Goal: Communication & Community: Answer question/provide support

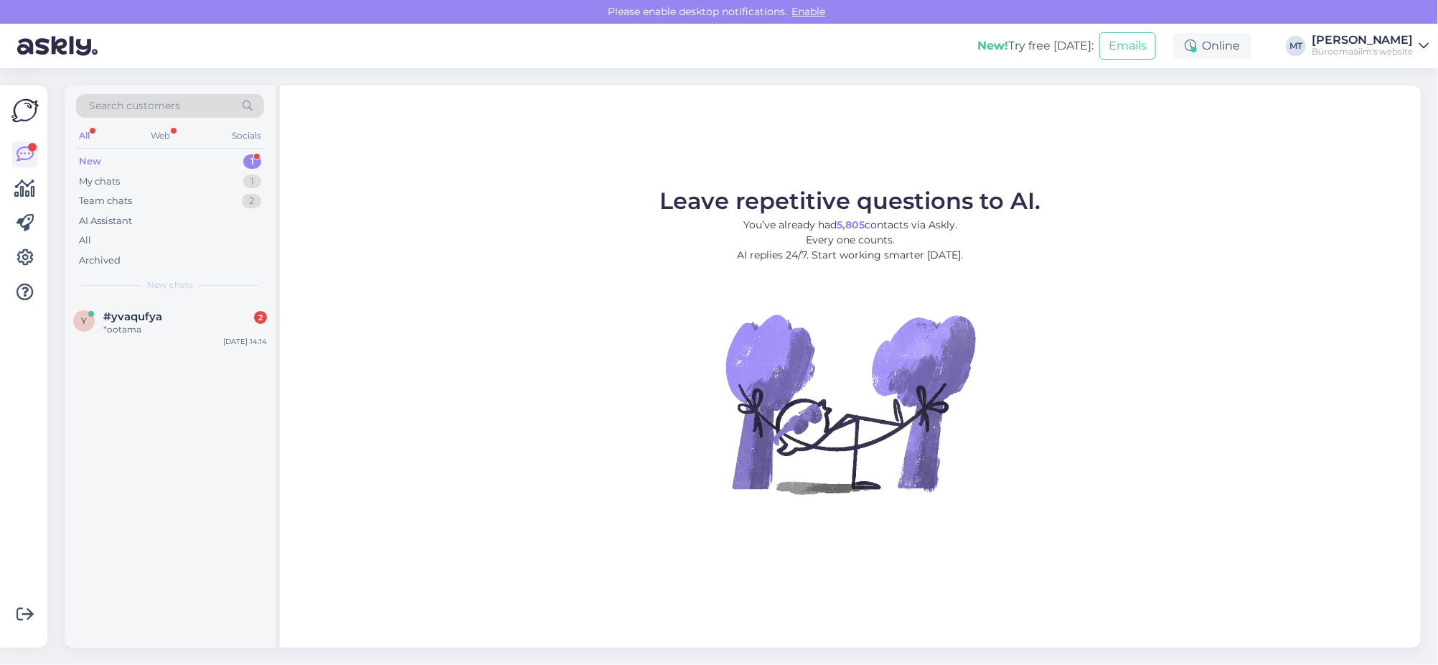
click at [83, 158] on div "New" at bounding box center [90, 161] width 22 height 14
click at [122, 327] on div "*ootama" at bounding box center [185, 329] width 164 height 13
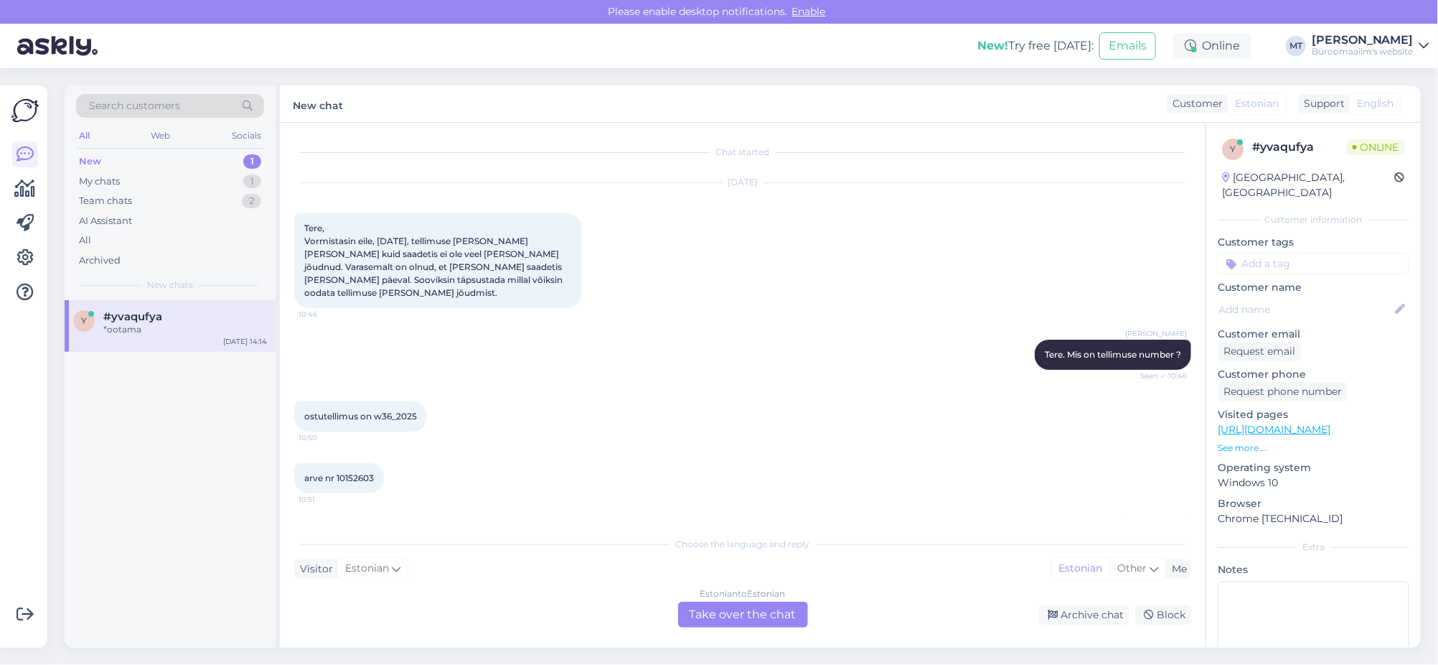
scroll to position [300, 0]
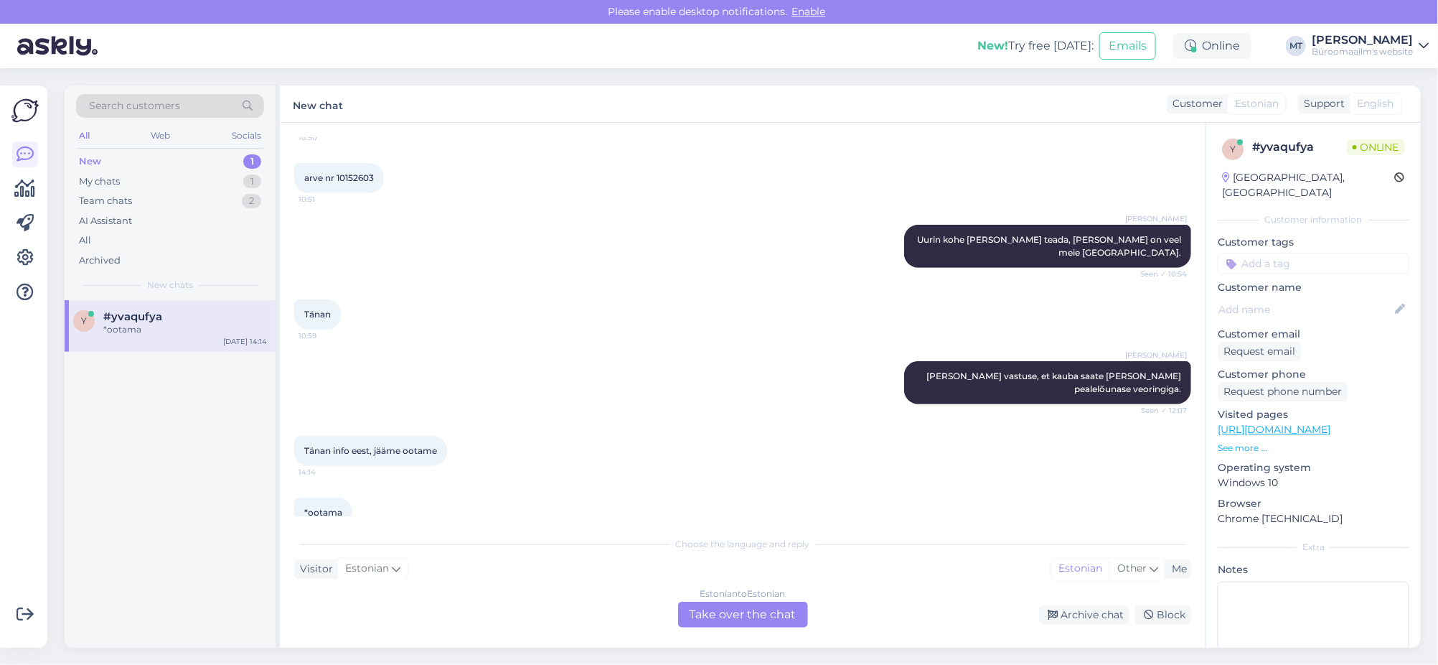
click at [767, 616] on div "Estonian to Estonian Take over the chat" at bounding box center [743, 614] width 130 height 26
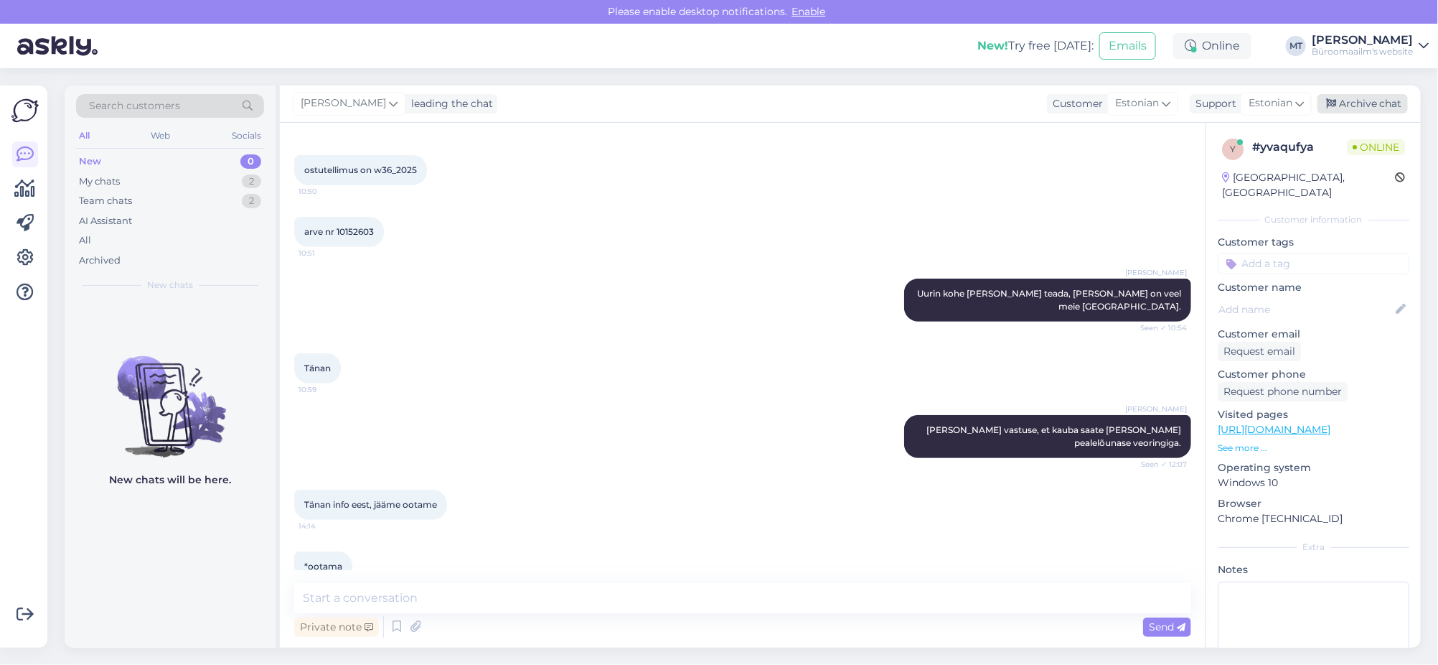
click at [1377, 106] on div "Archive chat" at bounding box center [1363, 103] width 90 height 19
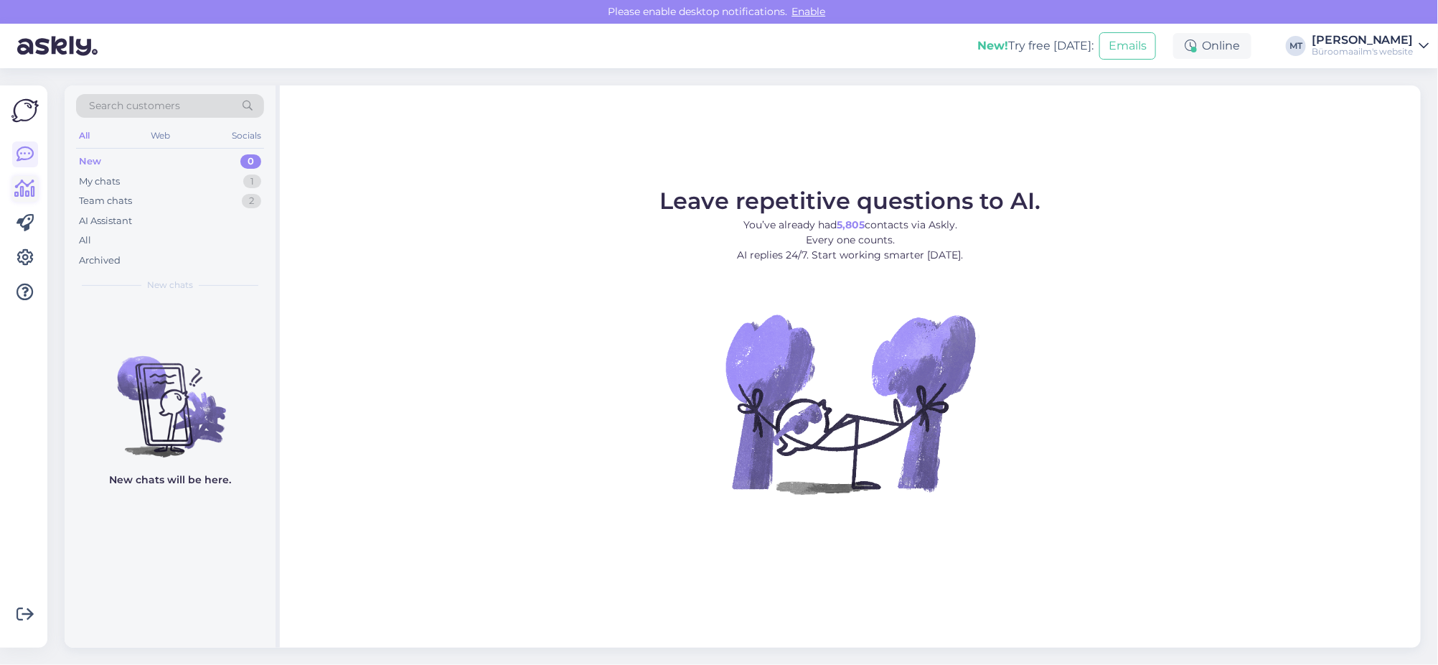
click at [34, 182] on icon at bounding box center [25, 188] width 21 height 17
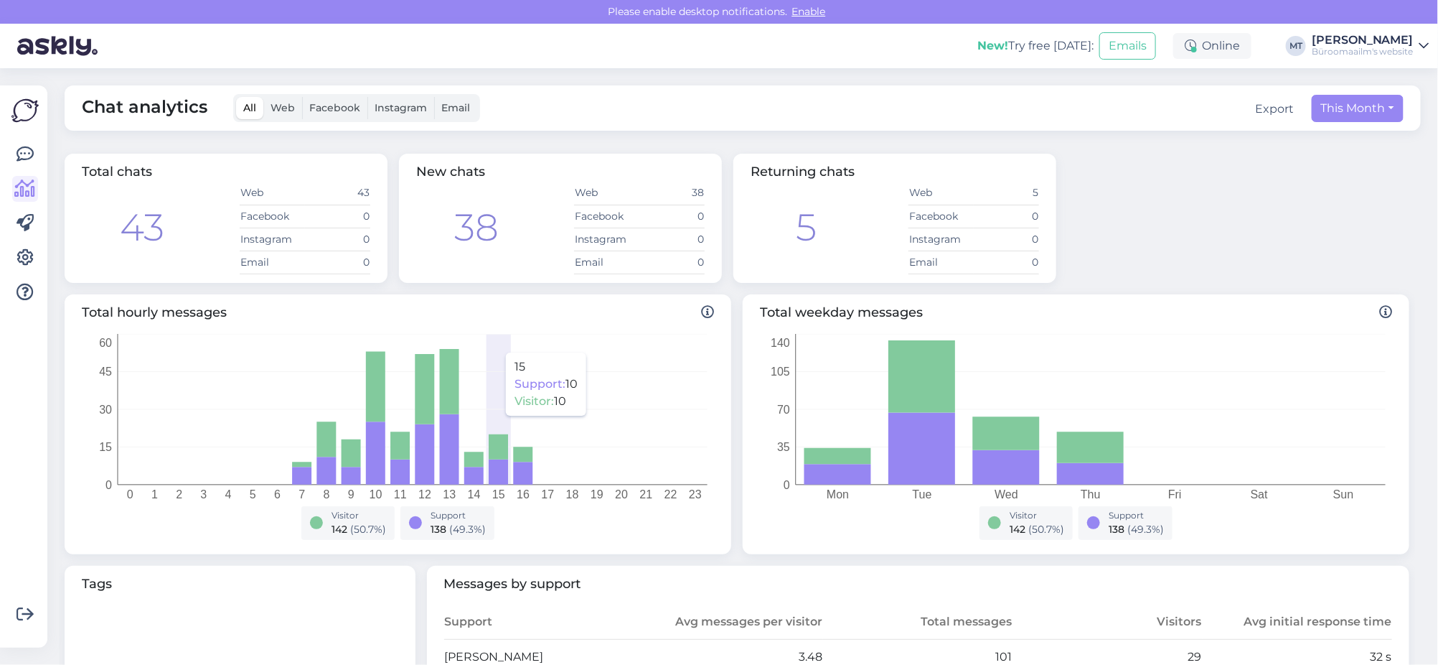
scroll to position [449, 0]
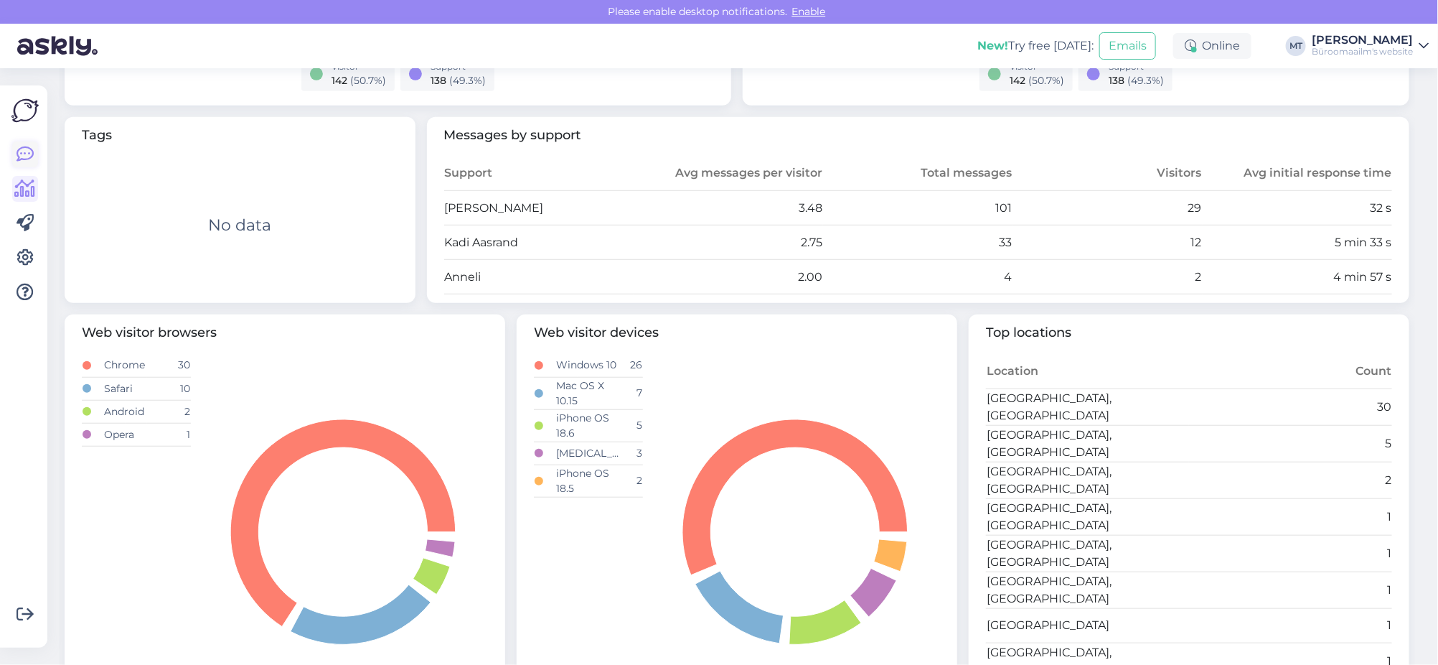
click at [22, 147] on icon at bounding box center [25, 154] width 17 height 17
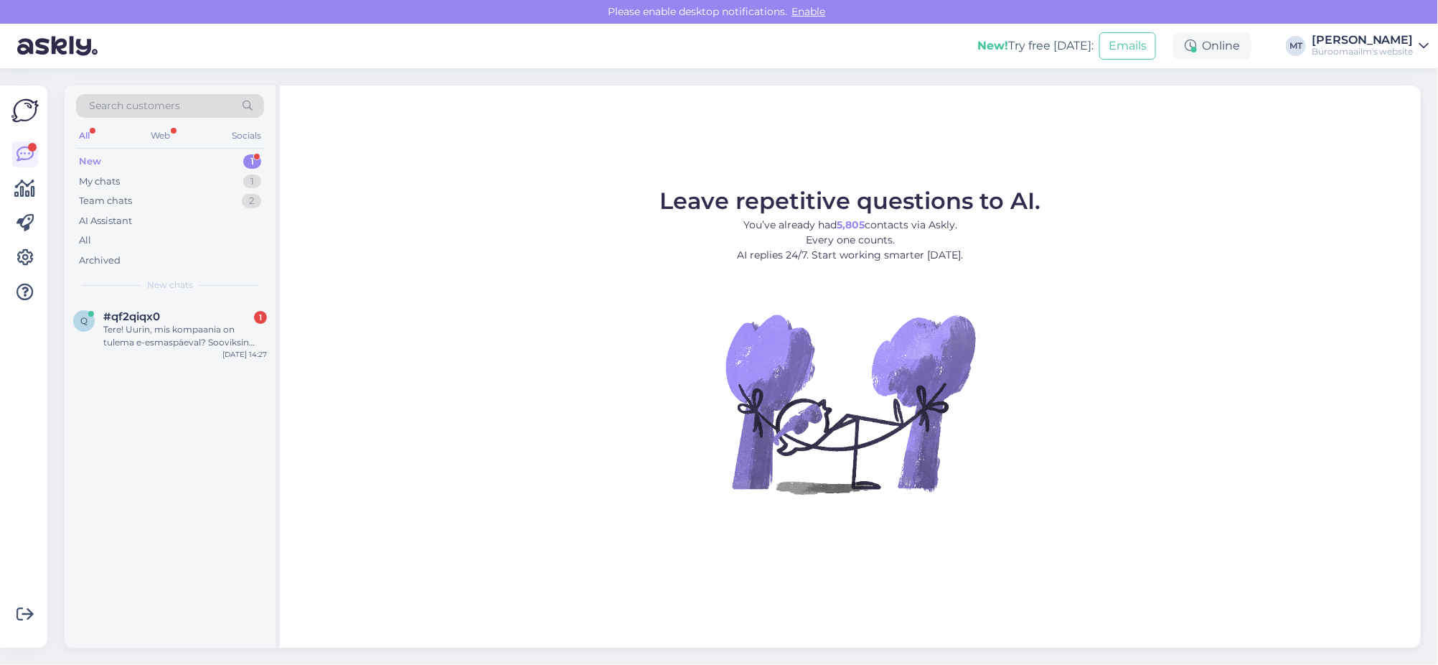
click at [88, 152] on div "New 1" at bounding box center [170, 161] width 188 height 20
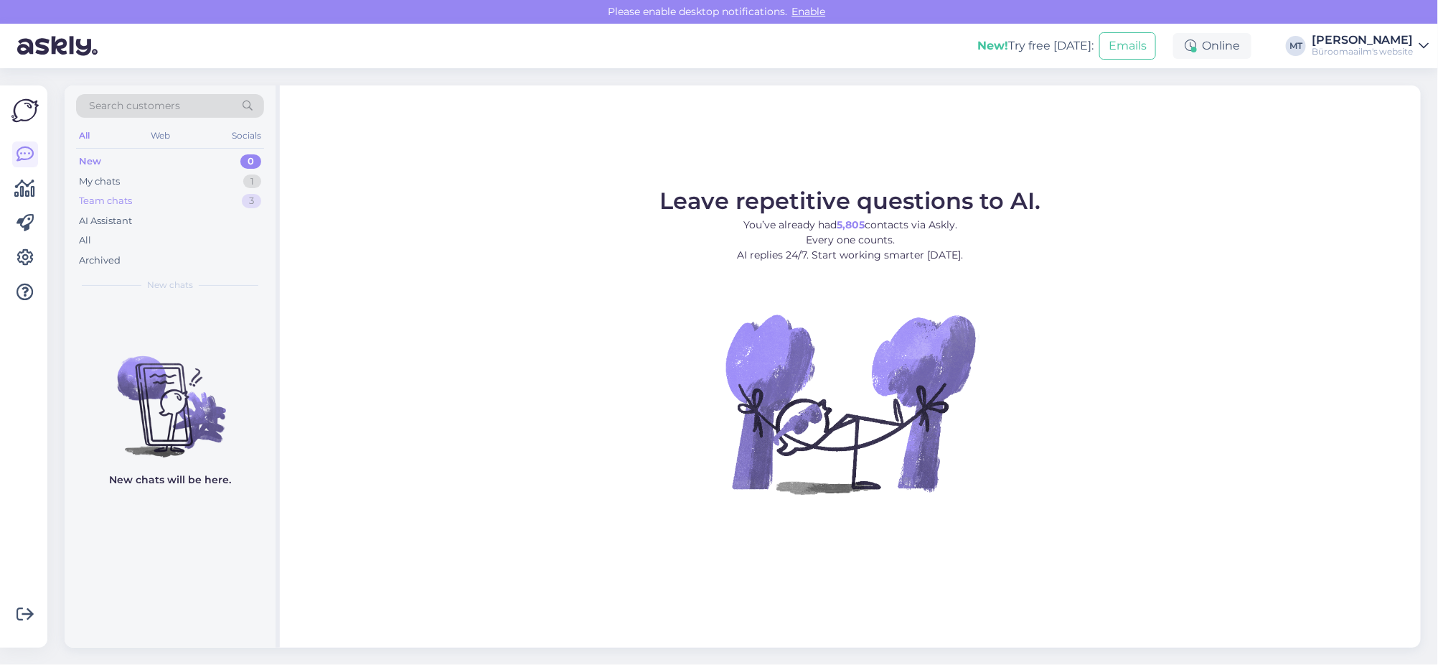
click at [114, 204] on div "Team chats" at bounding box center [105, 201] width 53 height 14
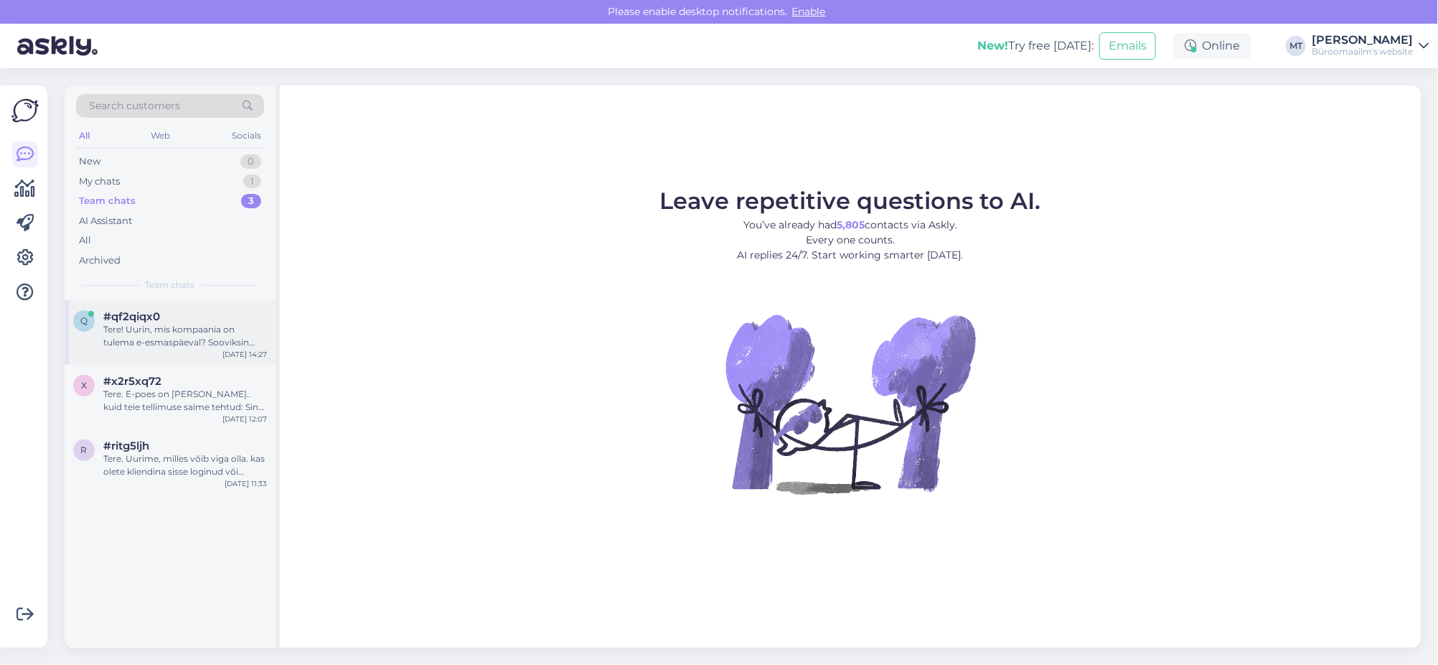
click at [123, 315] on span "#qf2qiqx0" at bounding box center [131, 316] width 57 height 13
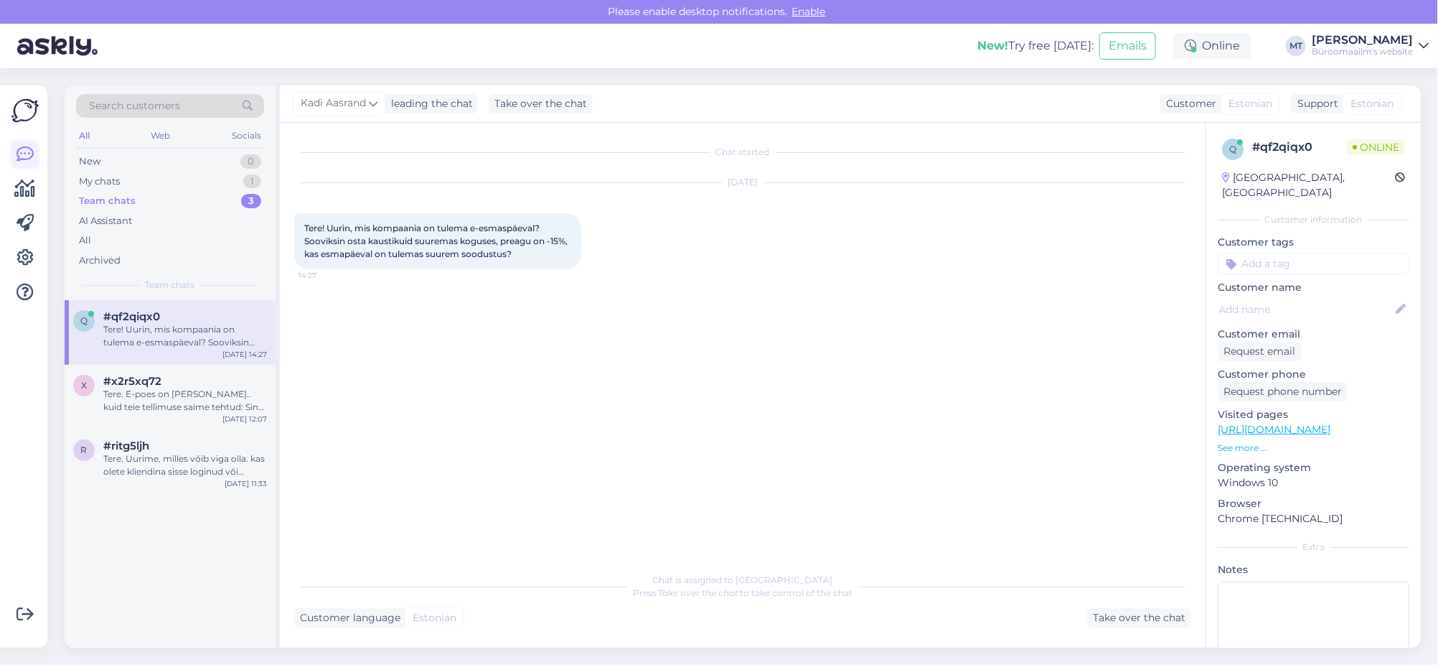
click at [23, 154] on icon at bounding box center [25, 154] width 17 height 17
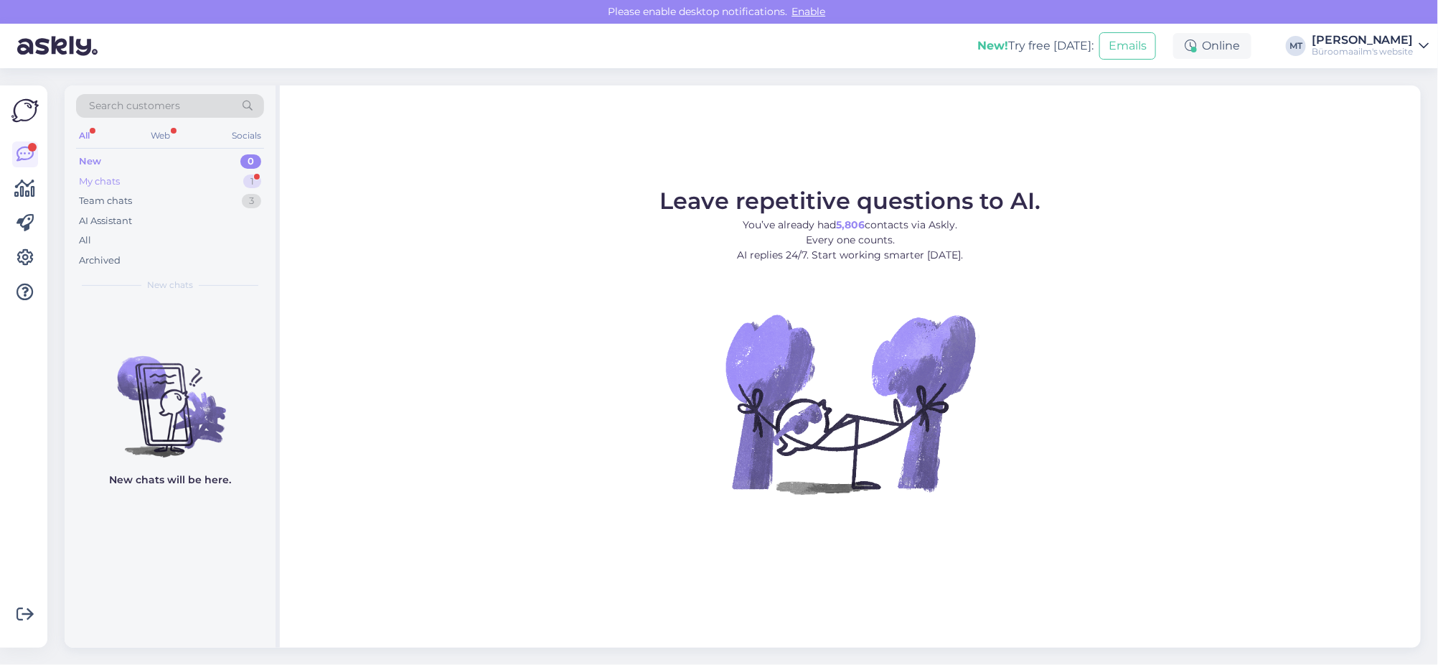
click at [100, 175] on div "My chats" at bounding box center [99, 181] width 41 height 14
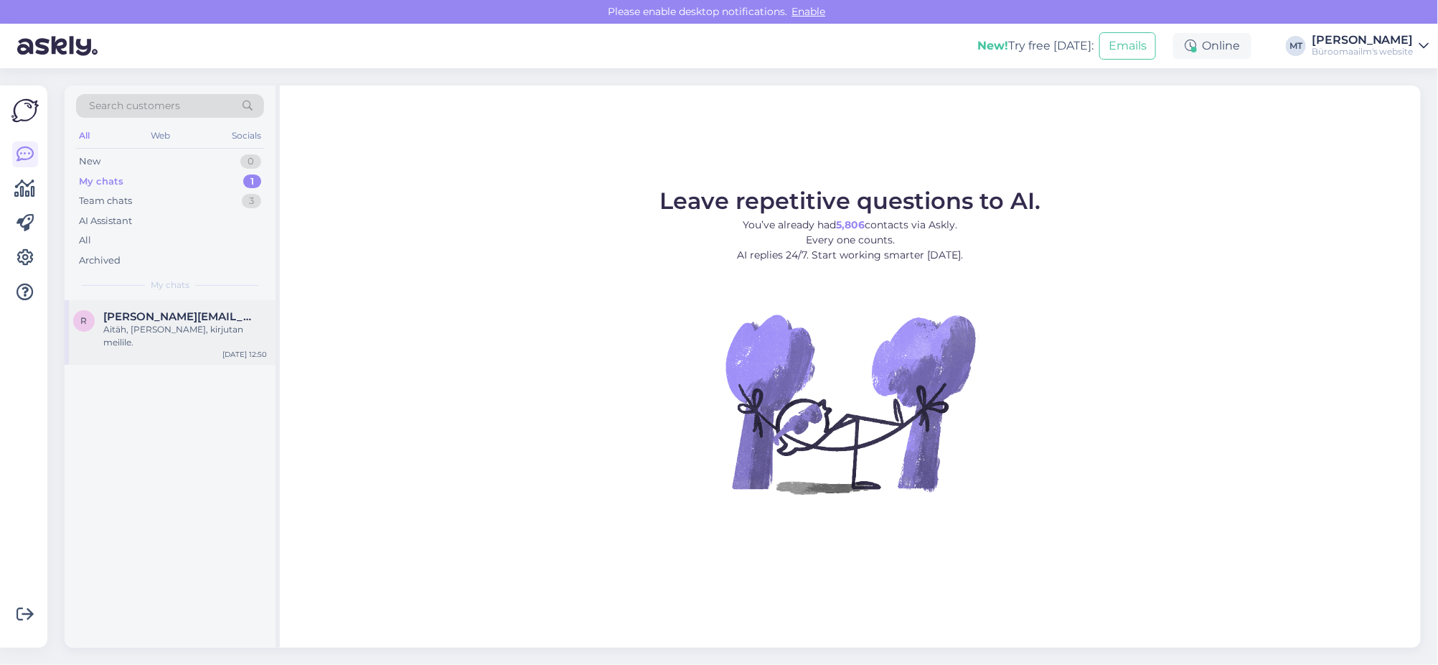
click at [141, 319] on span "[PERSON_NAME][EMAIL_ADDRESS][DOMAIN_NAME]" at bounding box center [177, 316] width 149 height 13
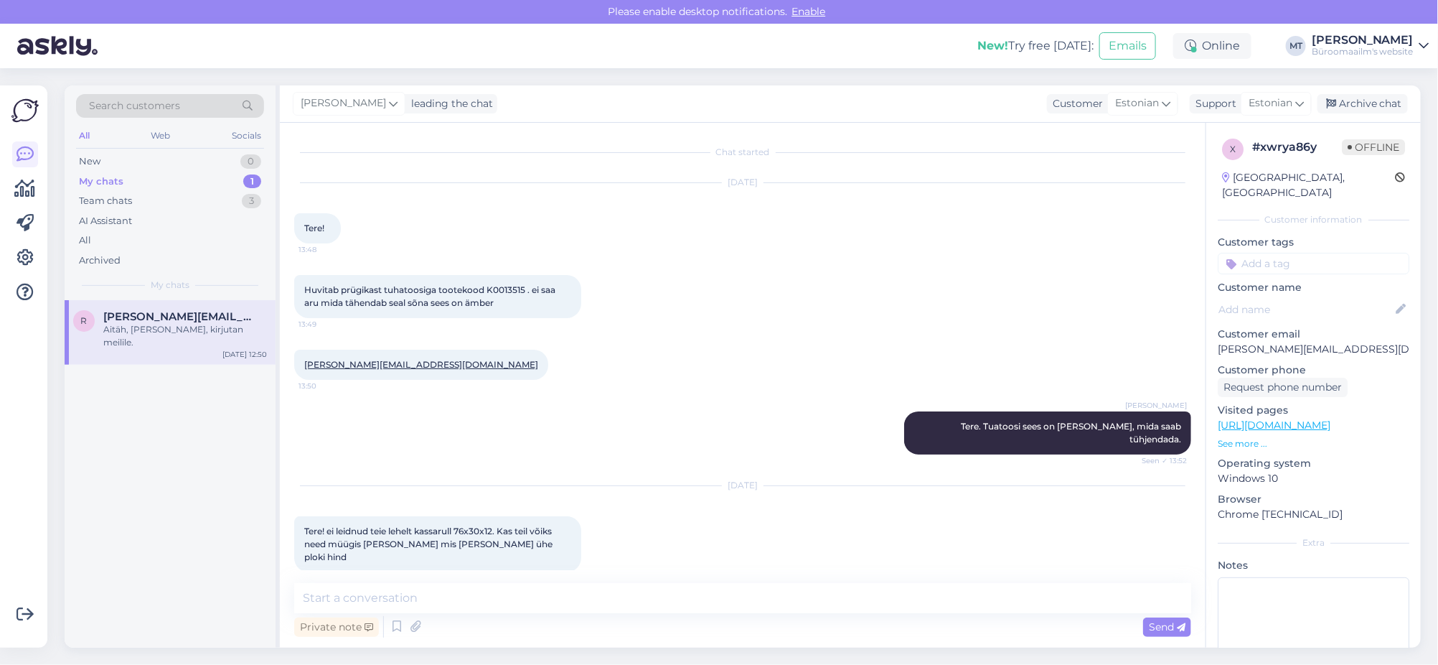
scroll to position [1016, 0]
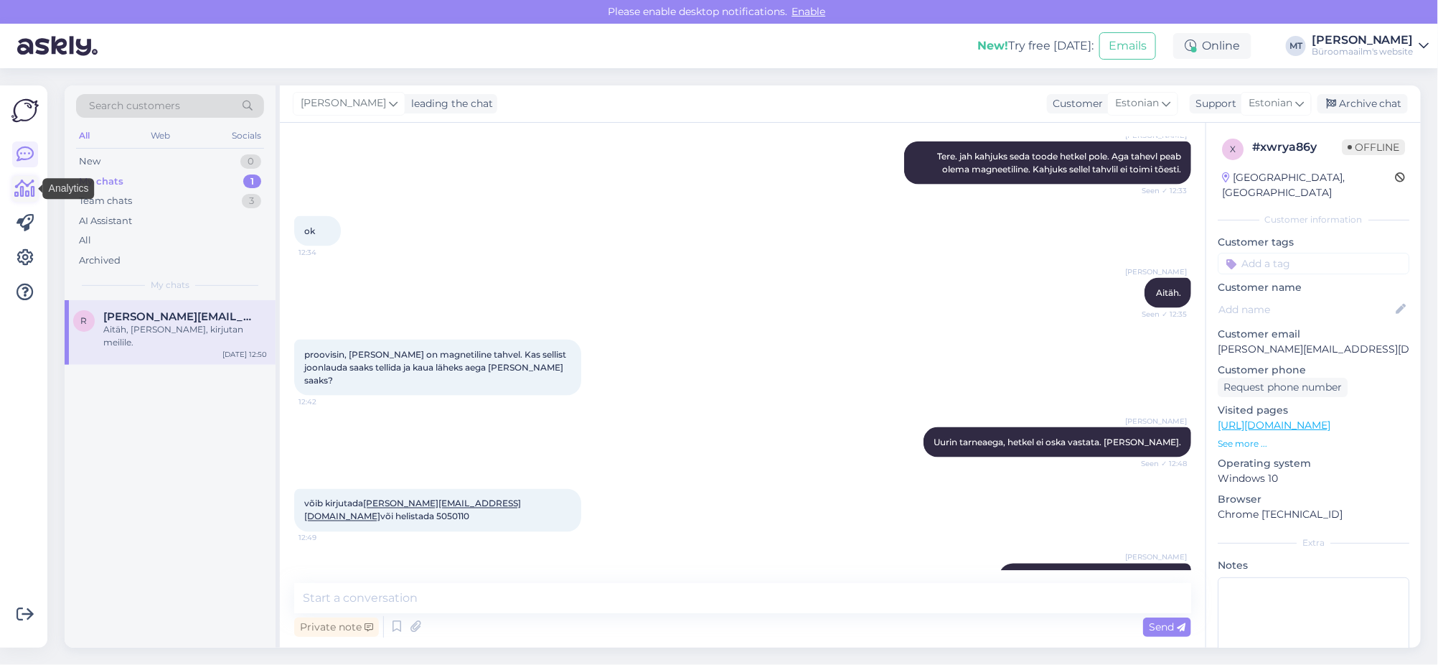
click at [29, 184] on icon at bounding box center [25, 188] width 21 height 17
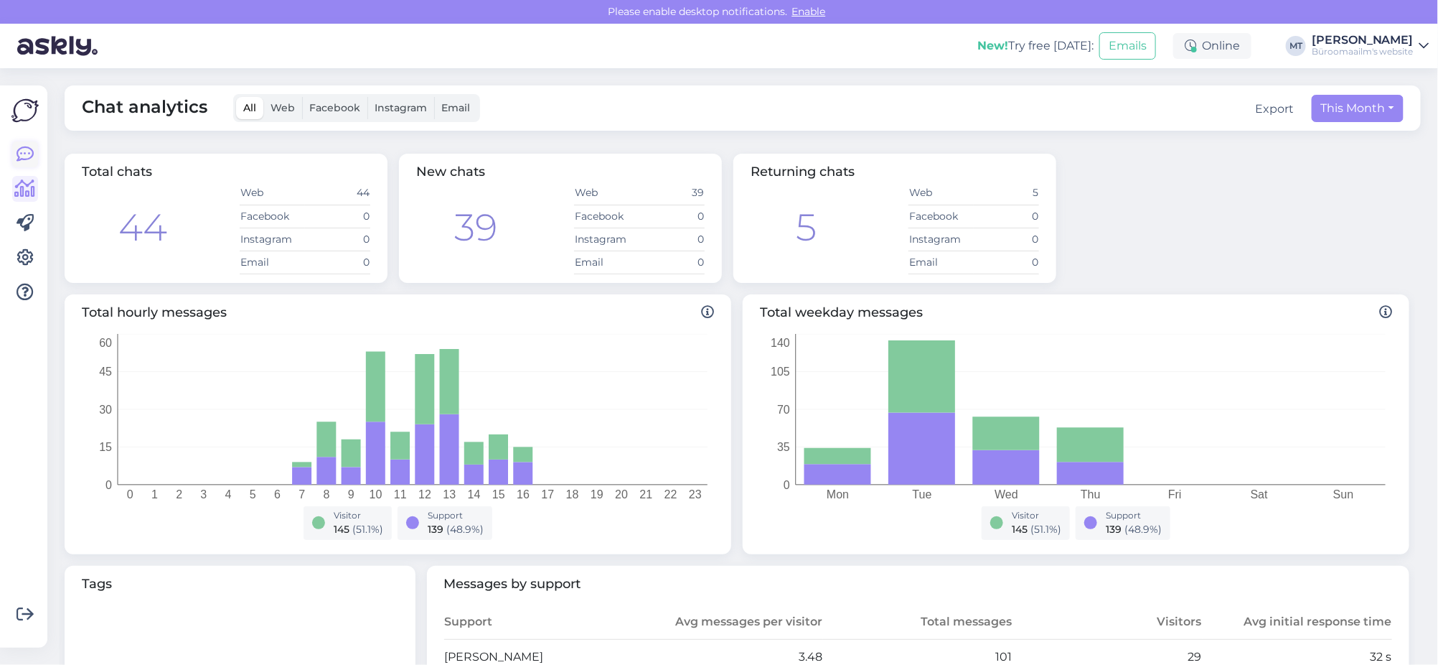
click at [24, 151] on icon at bounding box center [25, 154] width 17 height 17
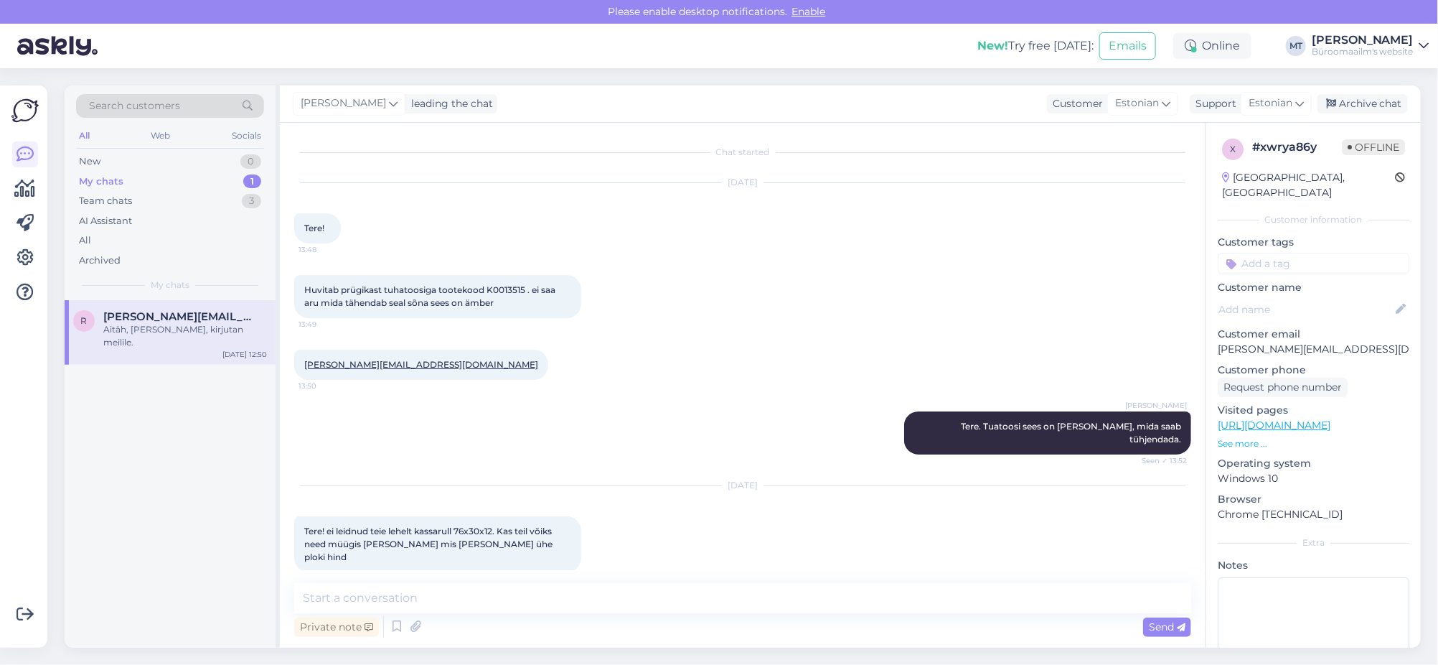
scroll to position [1016, 0]
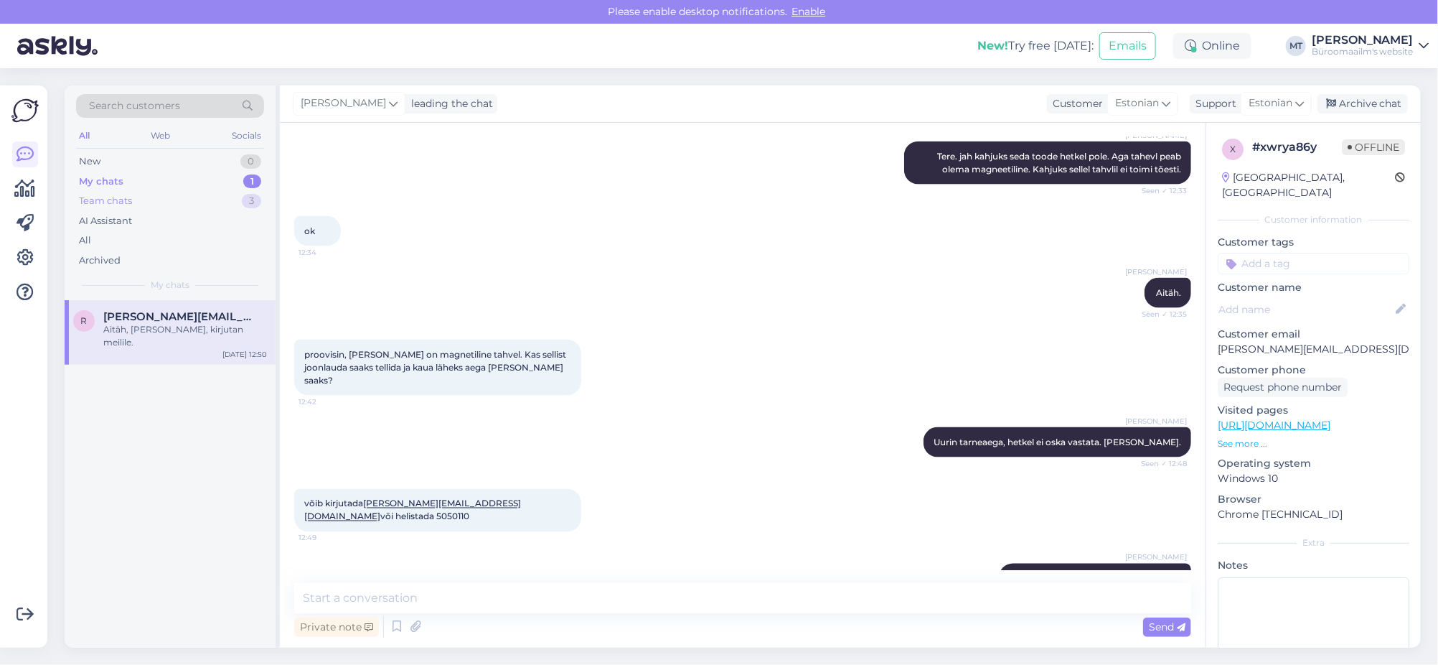
drag, startPoint x: 108, startPoint y: 198, endPoint x: 92, endPoint y: 206, distance: 17.7
click at [108, 197] on div "Team chats" at bounding box center [105, 201] width 53 height 14
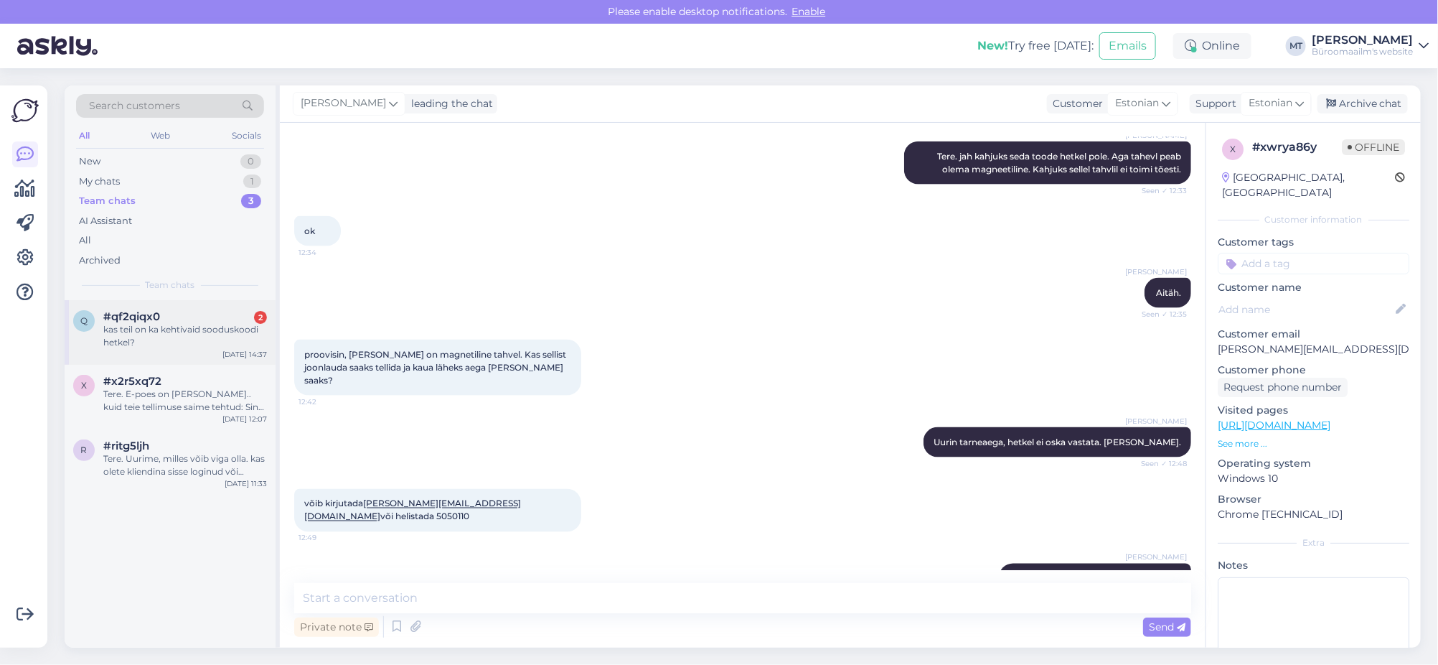
click at [147, 316] on span "#qf2qiqx0" at bounding box center [131, 316] width 57 height 13
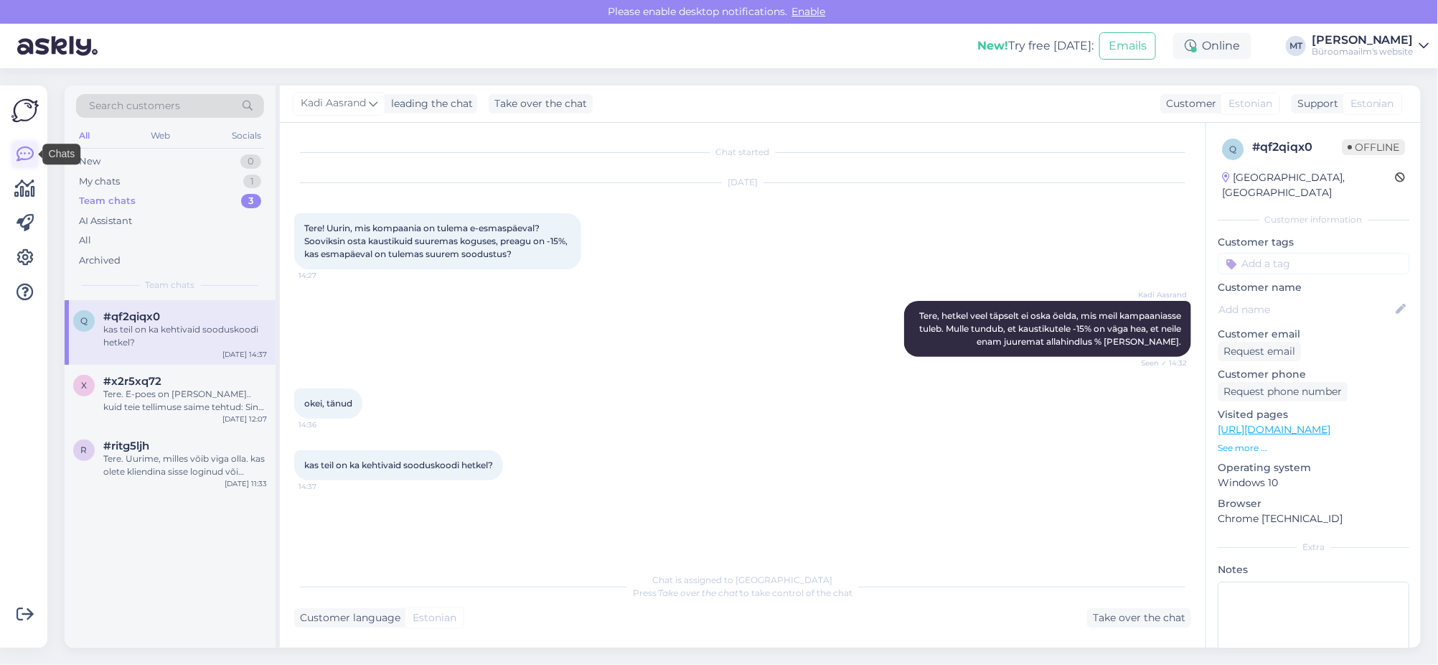
click at [31, 155] on icon at bounding box center [25, 154] width 17 height 17
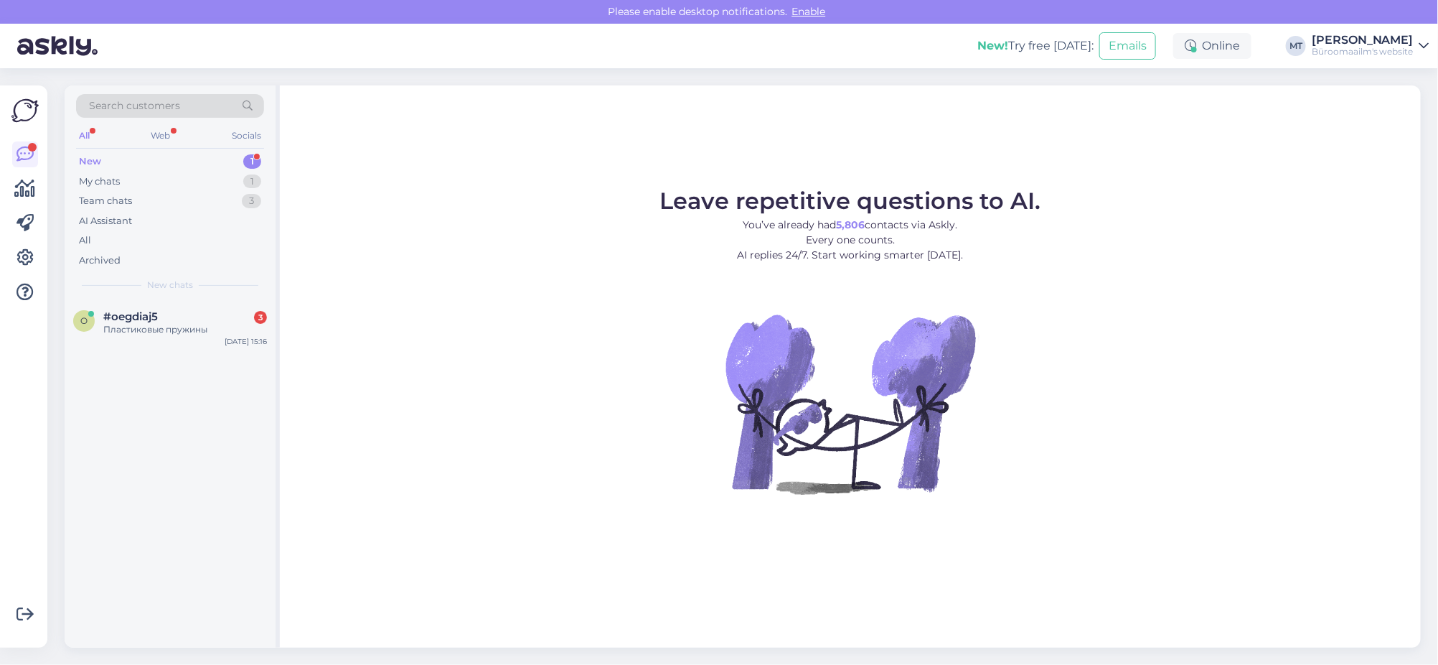
click at [80, 160] on div "New" at bounding box center [90, 161] width 22 height 14
click at [98, 153] on div "New 1" at bounding box center [170, 161] width 188 height 20
click at [123, 306] on div "o #oegdiaj5 2 Пластиковые пружины [DATE] 15:16" at bounding box center [170, 326] width 211 height 52
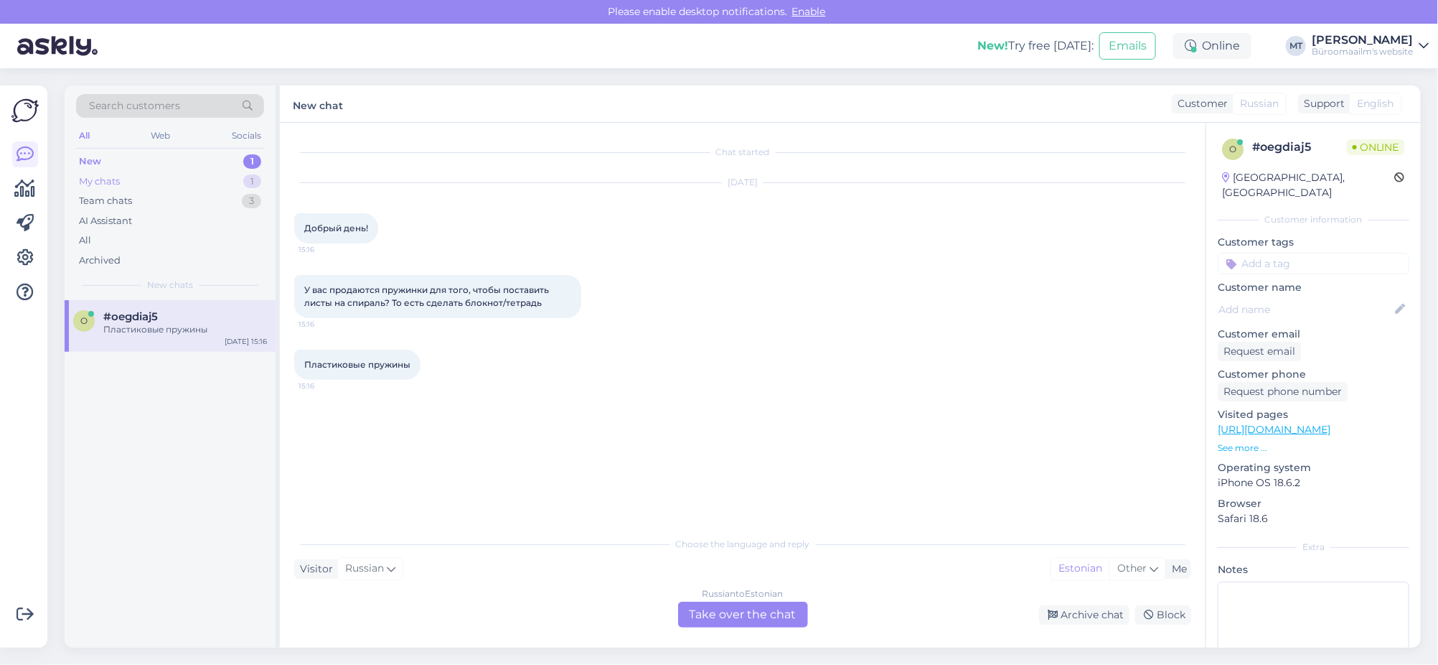
click at [110, 179] on div "My chats" at bounding box center [99, 181] width 41 height 14
click at [146, 315] on span "rutt@buffalo.ee" at bounding box center [177, 316] width 149 height 13
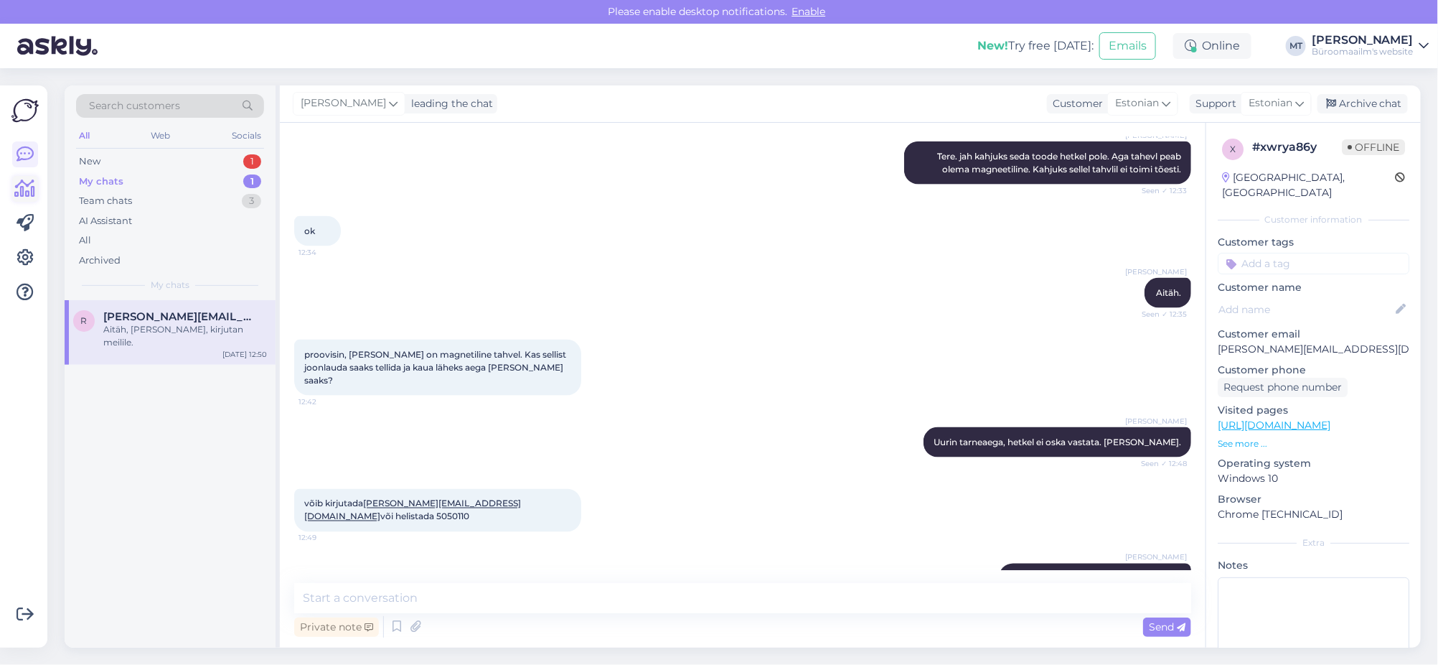
click at [22, 190] on icon at bounding box center [25, 188] width 21 height 17
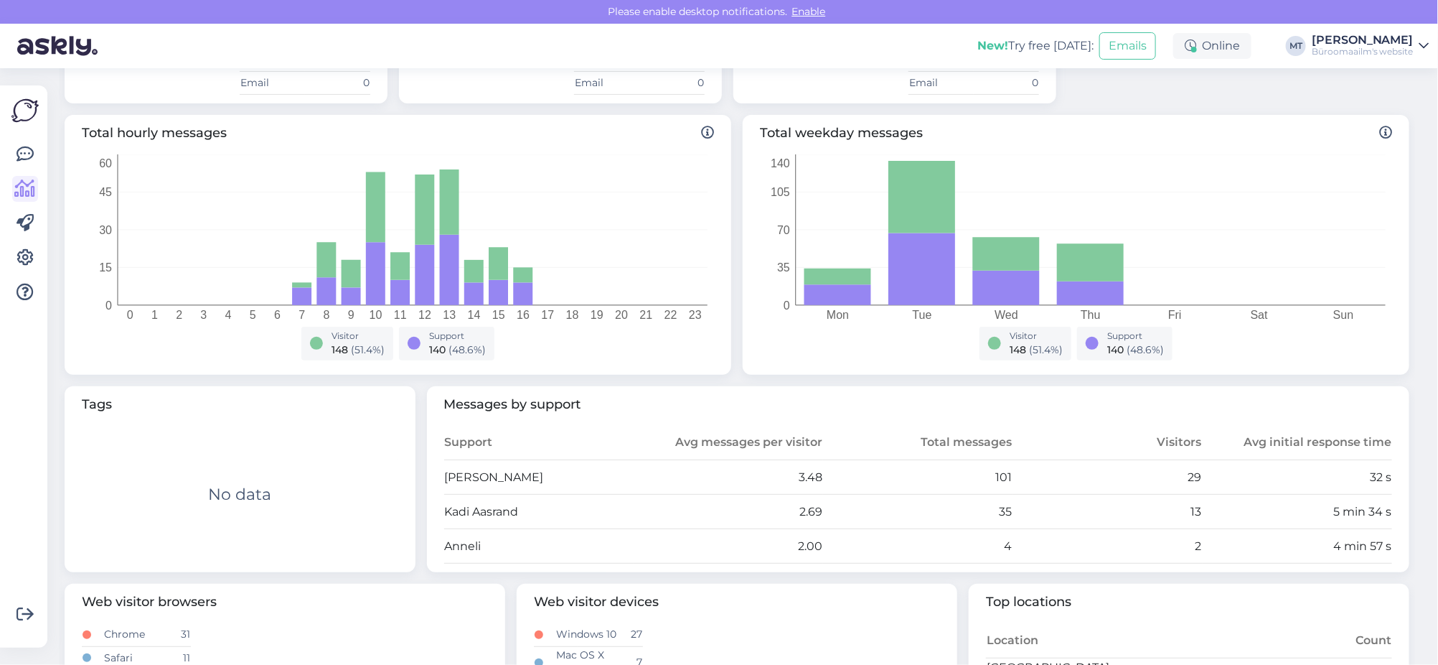
scroll to position [268, 0]
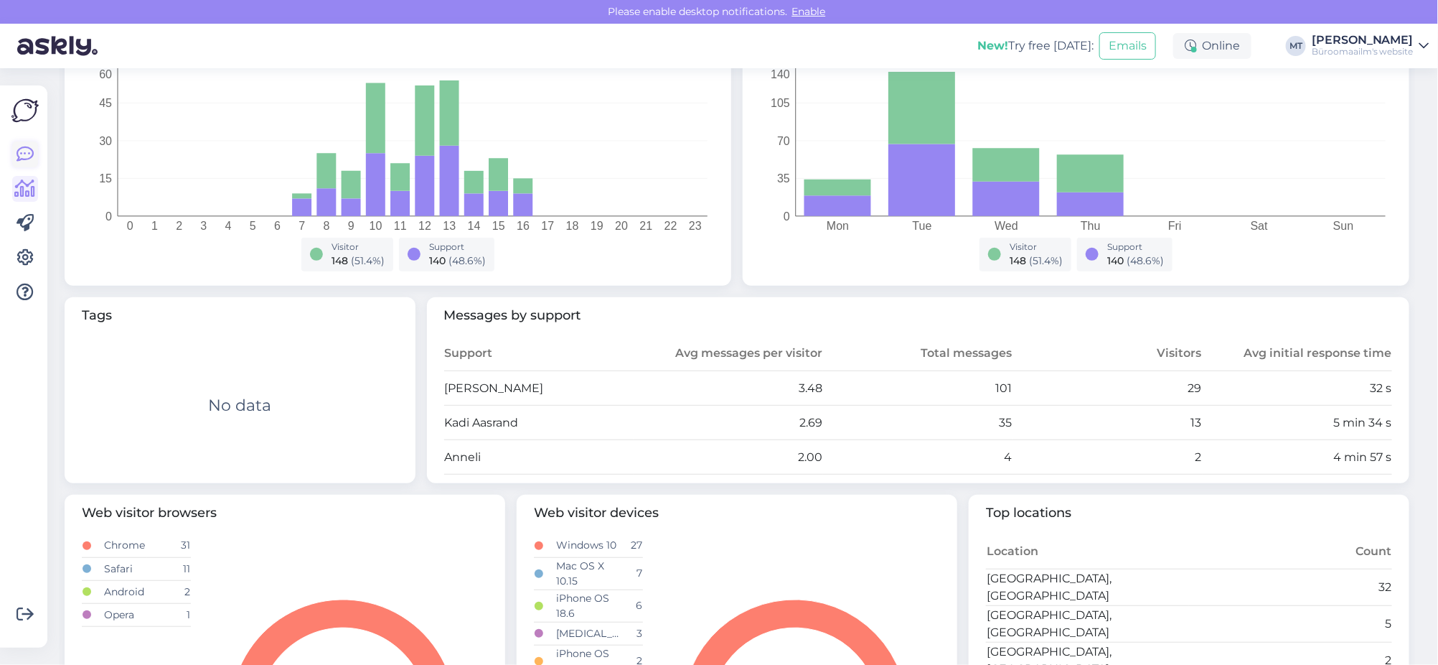
click at [22, 155] on icon at bounding box center [25, 154] width 17 height 17
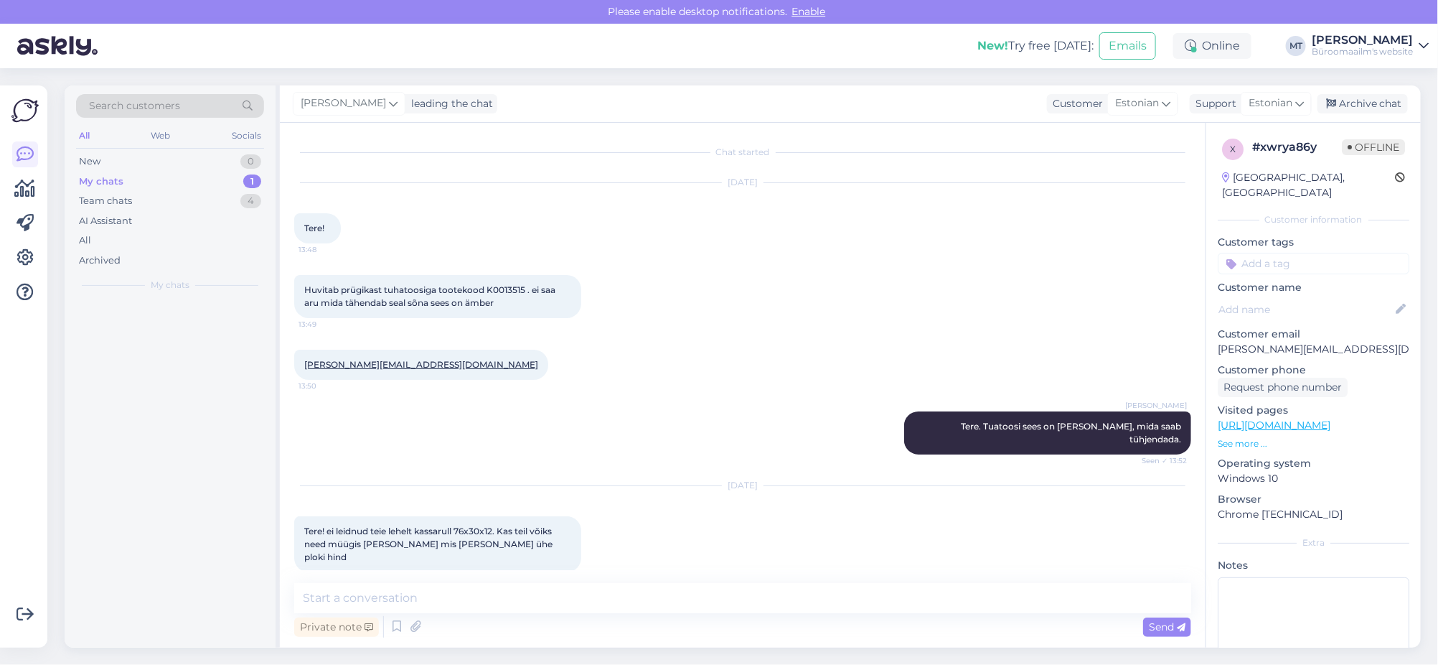
scroll to position [1016, 0]
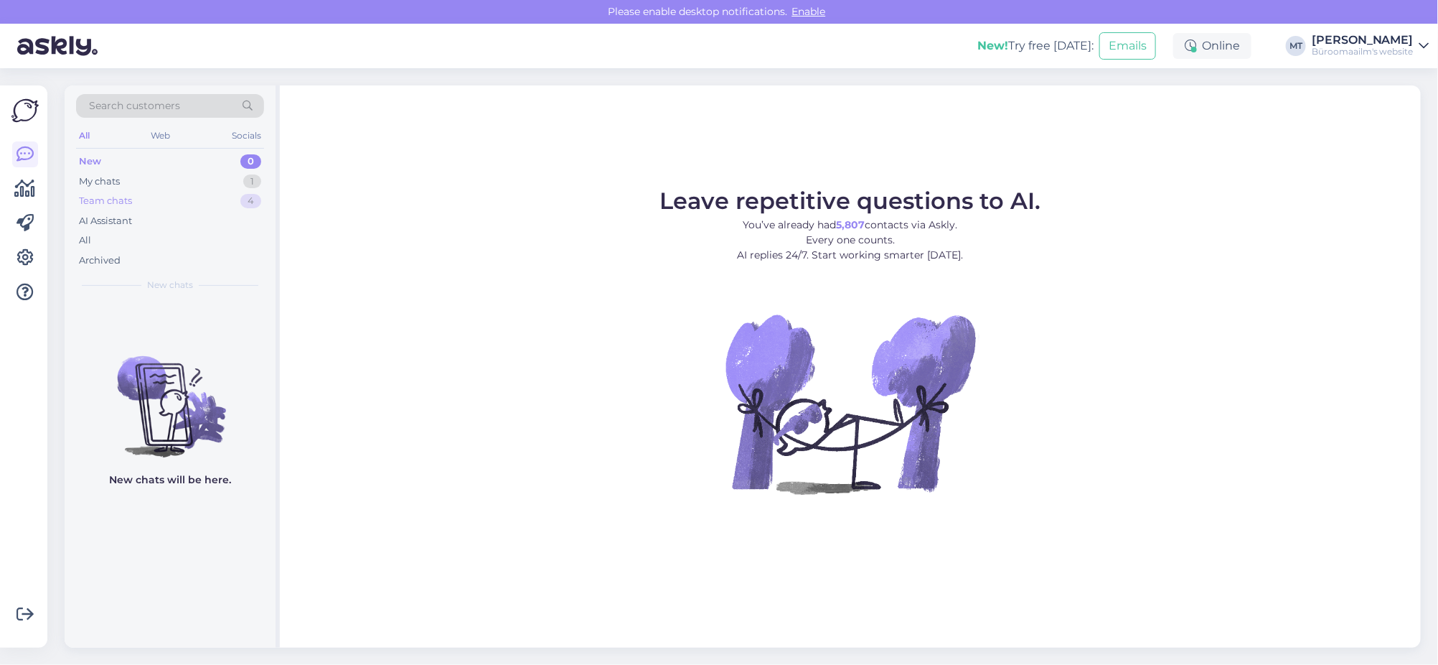
click at [95, 204] on div "Team chats" at bounding box center [105, 201] width 53 height 14
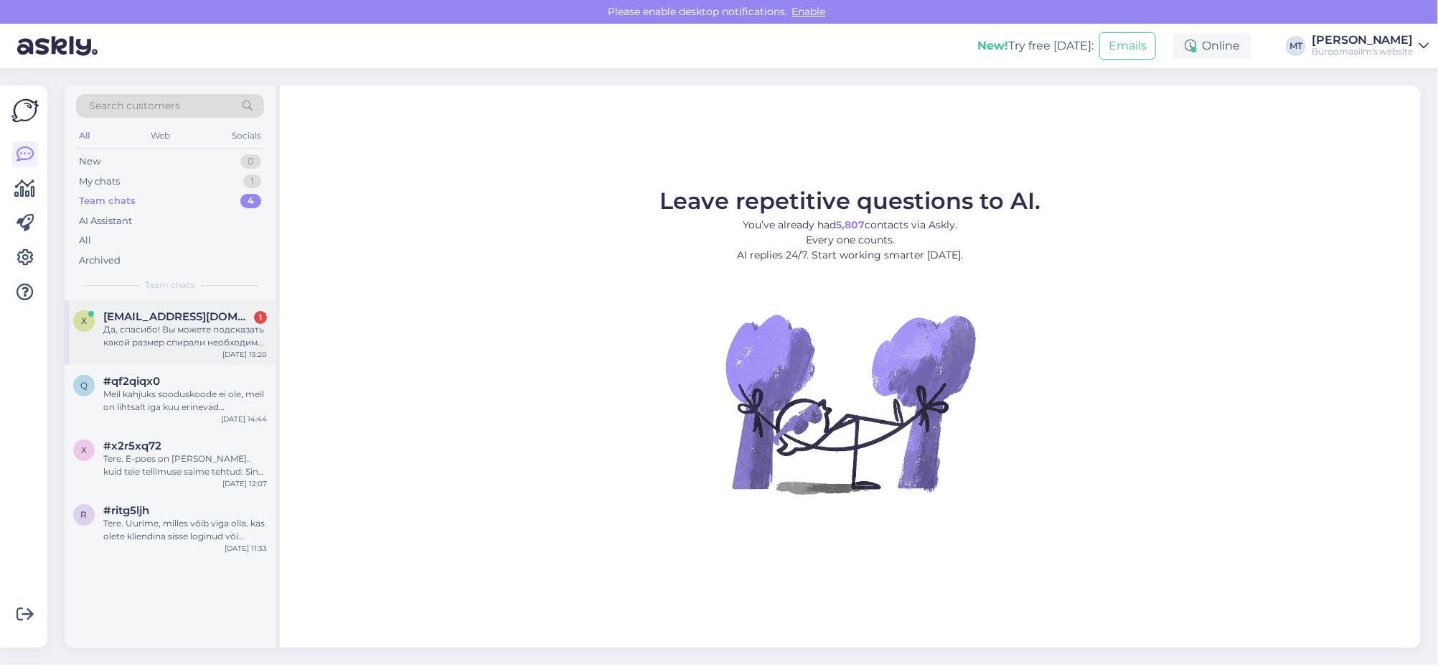
click at [150, 321] on span "xxahga@gmail.com" at bounding box center [177, 316] width 149 height 13
